Goal: Task Accomplishment & Management: Complete application form

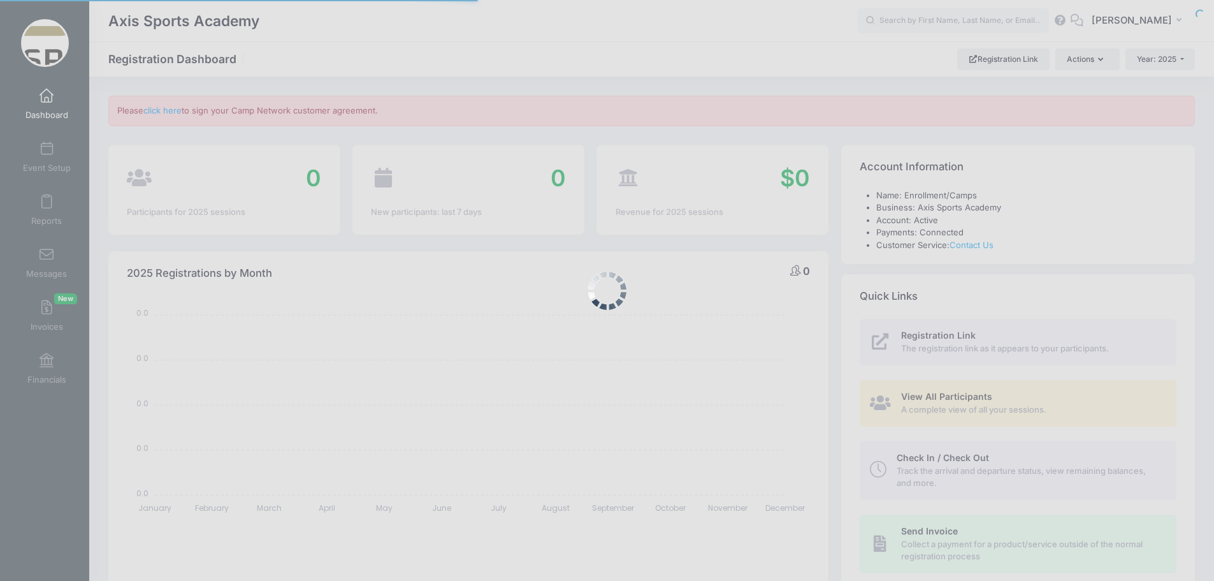
select select
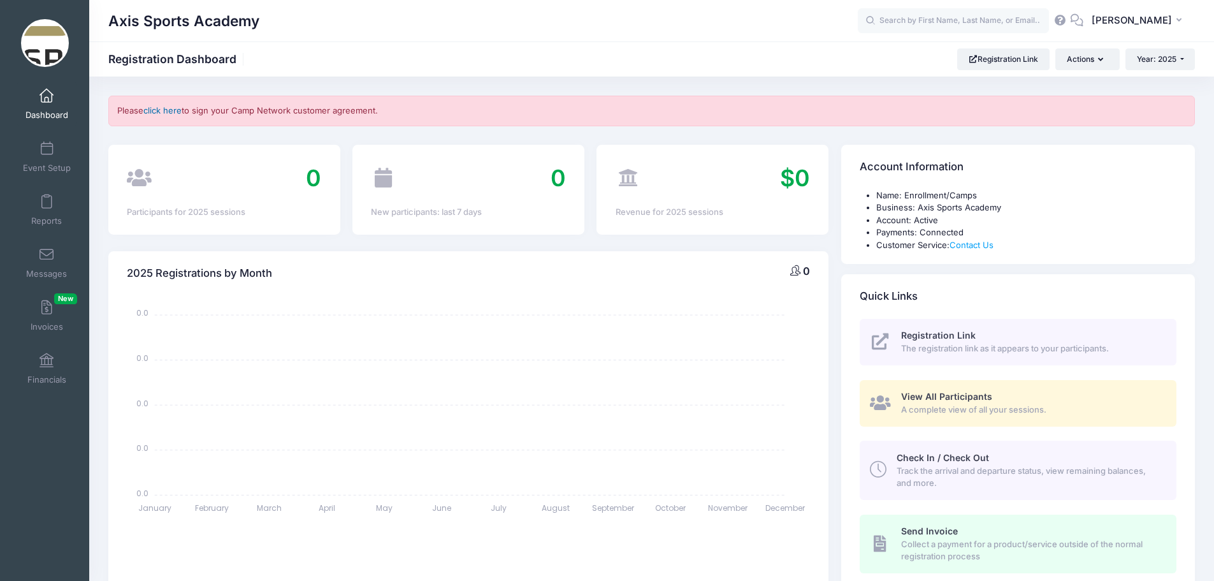
click at [165, 110] on link "click here" at bounding box center [162, 110] width 38 height 10
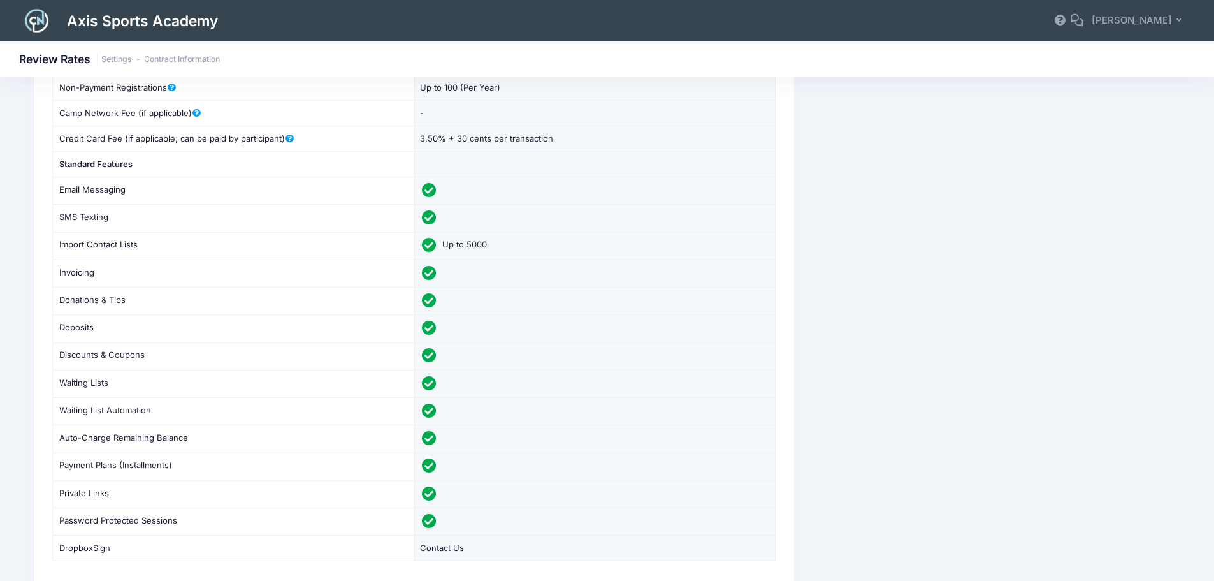
scroll to position [25, 0]
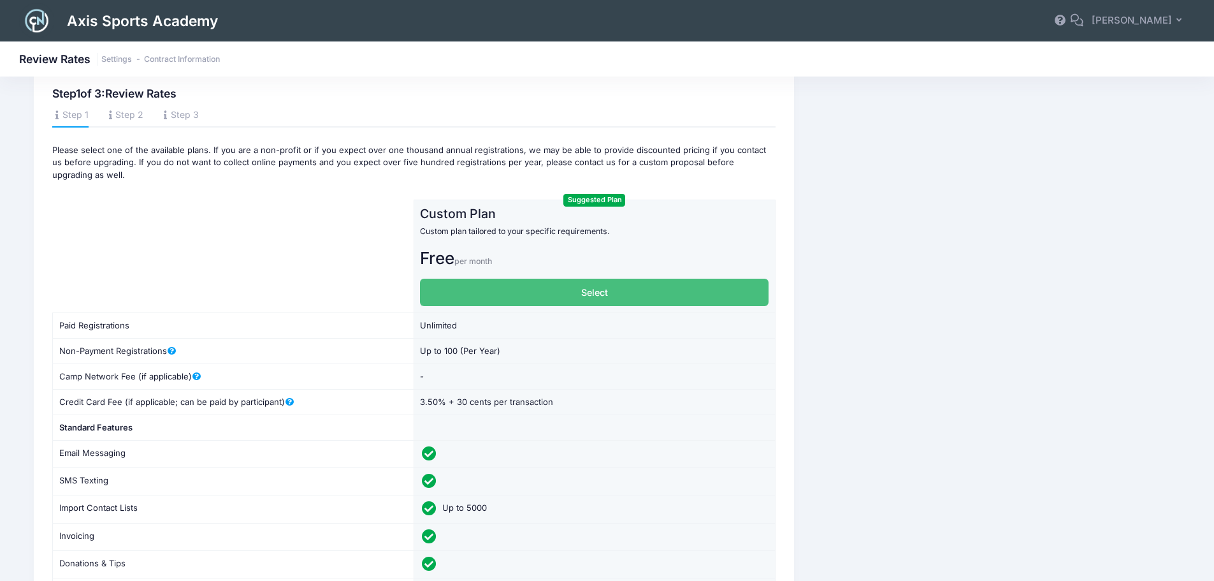
click at [488, 293] on label "Select" at bounding box center [594, 292] width 349 height 27
click at [428, 287] on input "Select" at bounding box center [424, 283] width 8 height 8
radio input "true"
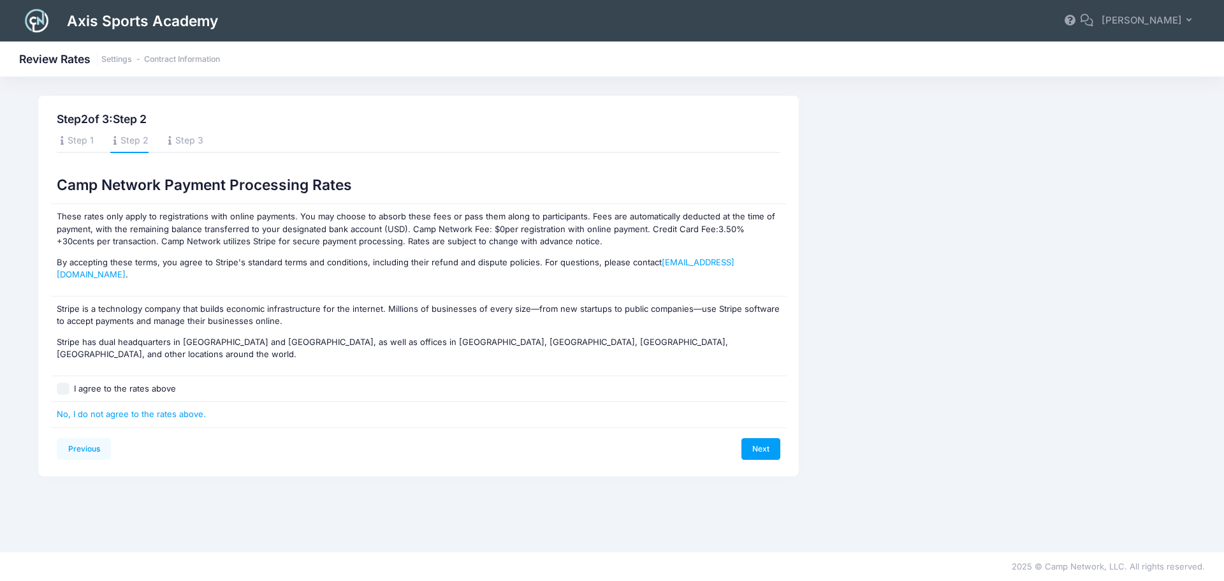
click at [65, 382] on input "I agree to the rates above" at bounding box center [63, 388] width 13 height 13
checkbox input "true"
click at [756, 438] on link "Next" at bounding box center [761, 449] width 40 height 22
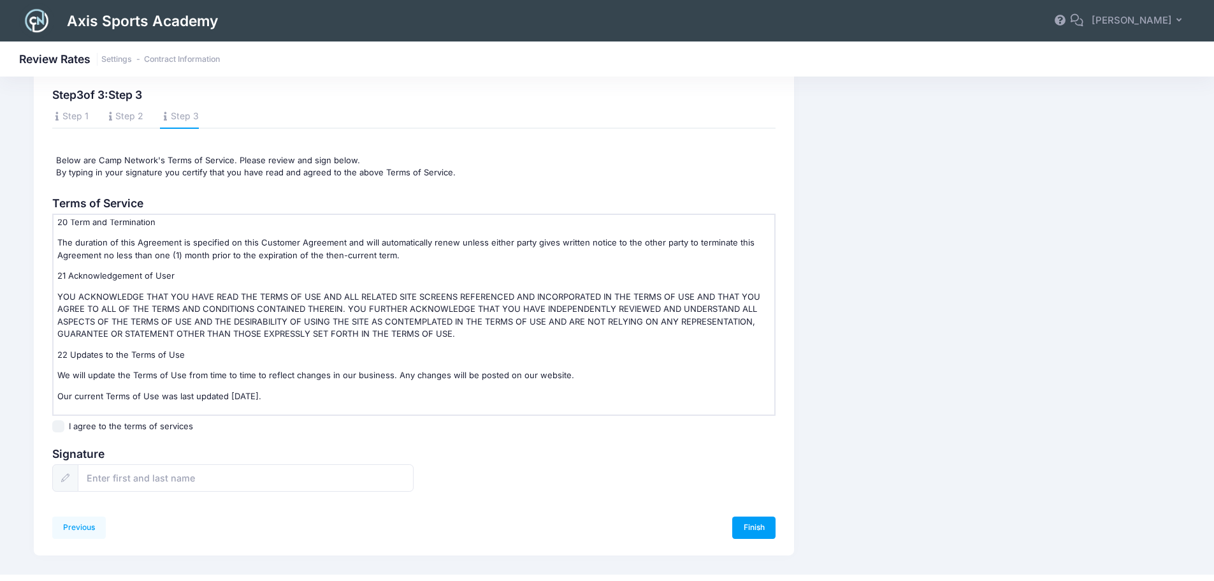
scroll to position [47, 0]
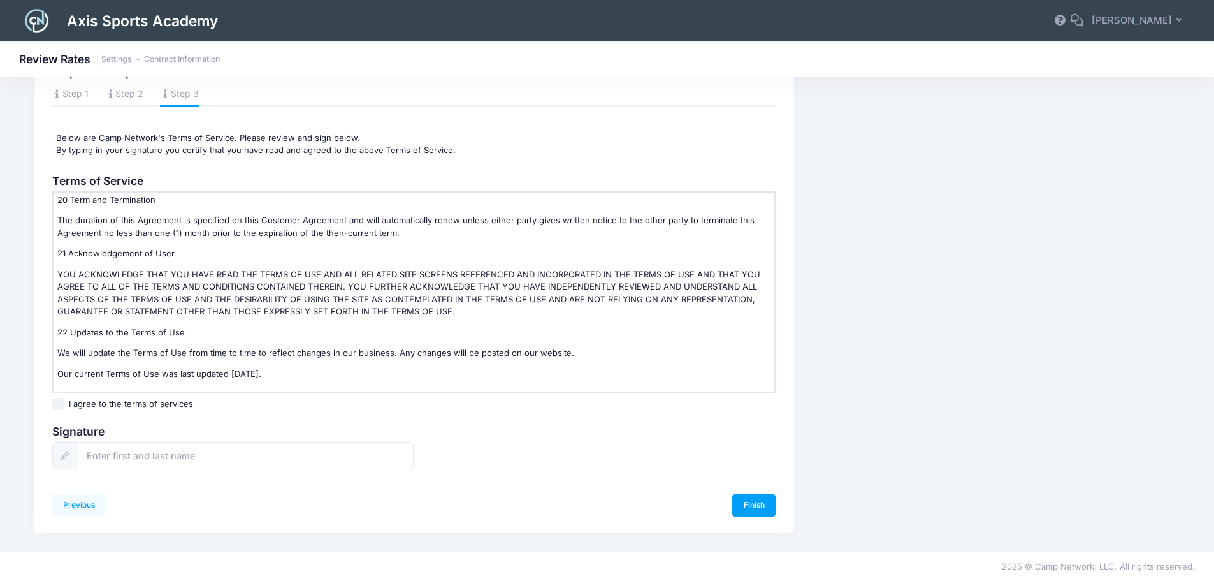
click at [57, 403] on input "I agree to the terms of services" at bounding box center [58, 404] width 13 height 13
checkbox input "true"
click at [122, 460] on input "text" at bounding box center [246, 455] width 336 height 27
type input "[PERSON_NAME]"
click at [753, 506] on link "Finish" at bounding box center [753, 505] width 43 height 22
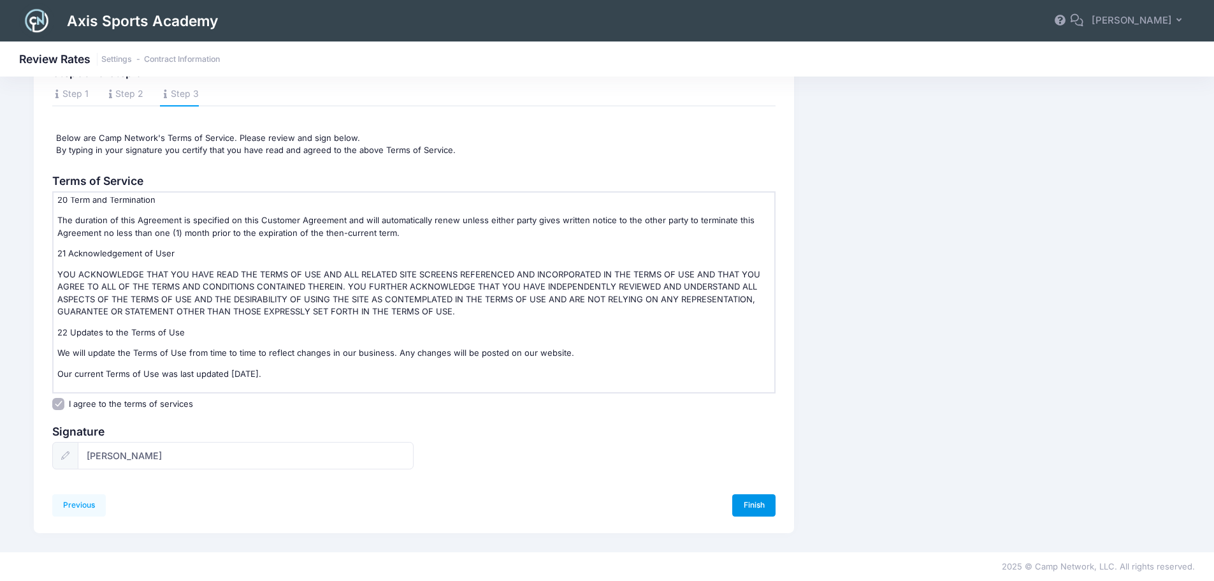
scroll to position [0, 0]
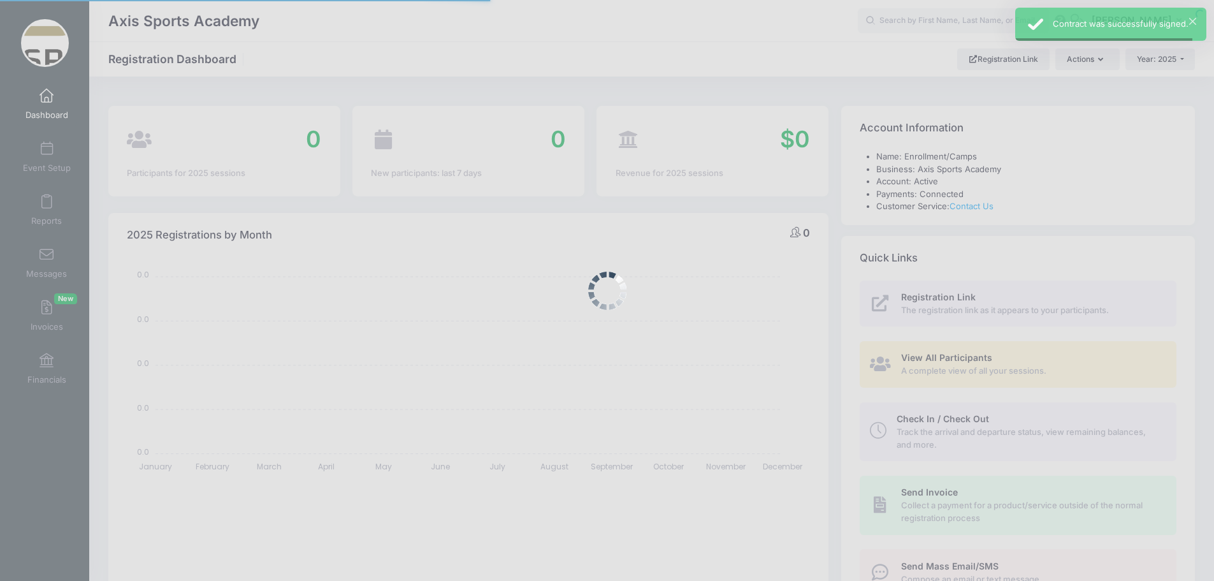
select select
